Goal: Task Accomplishment & Management: Manage account settings

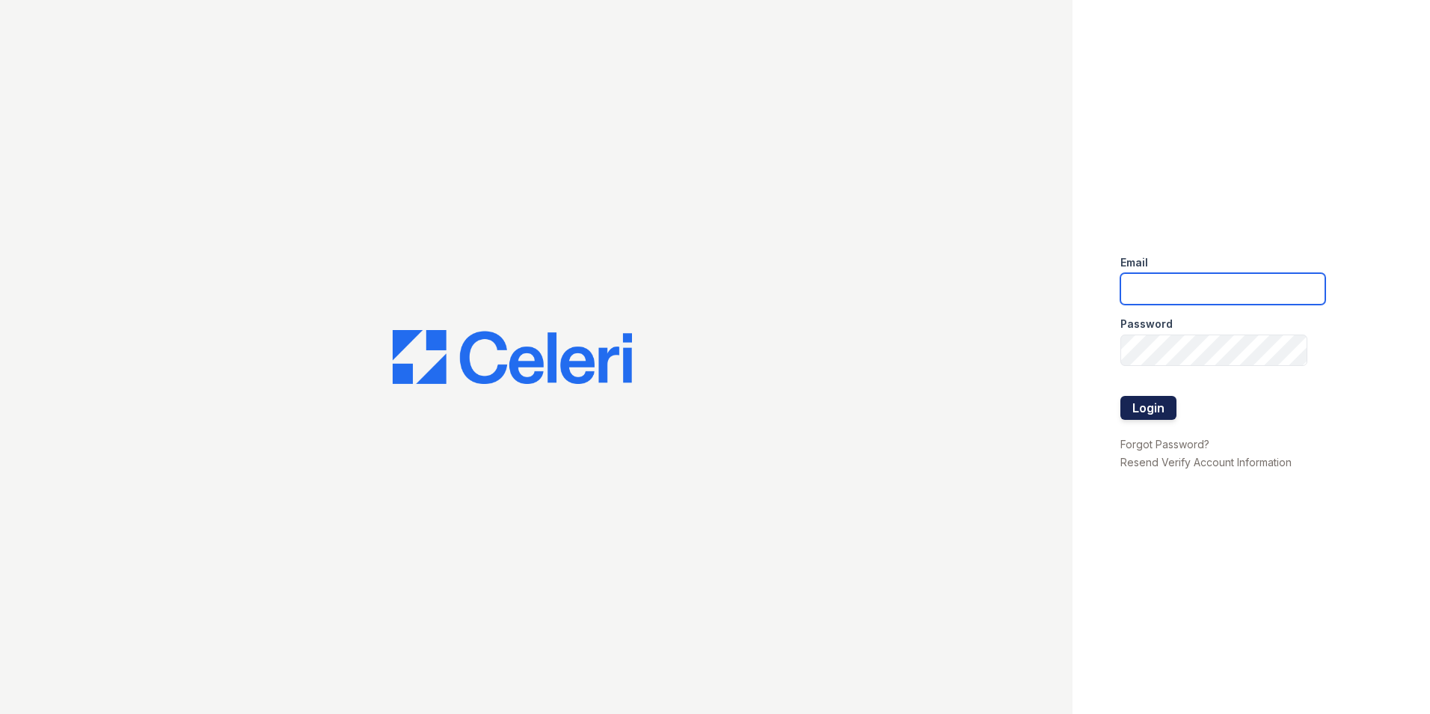
type input "frances@mmgmgt.com"
click at [1154, 406] on button "Login" at bounding box center [1149, 408] width 56 height 24
